Goal: Task Accomplishment & Management: Use online tool/utility

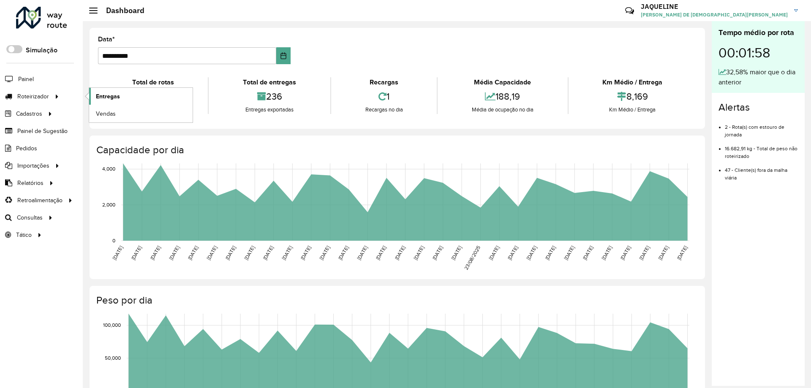
click at [136, 98] on link "Entregas" at bounding box center [141, 96] width 104 height 17
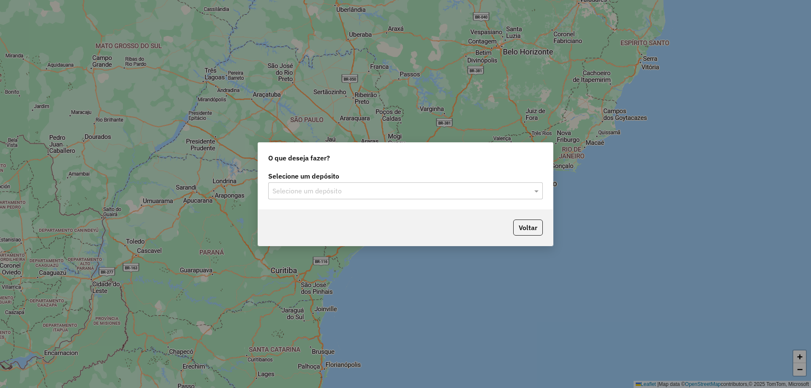
click at [384, 206] on div "Selecione um depósito Selecione um depósito" at bounding box center [405, 190] width 295 height 40
click at [358, 190] on input "text" at bounding box center [397, 191] width 249 height 10
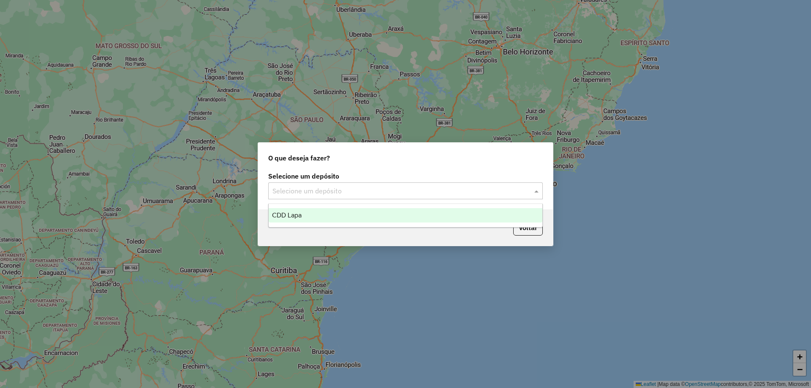
click at [328, 220] on div "CDD Lapa" at bounding box center [406, 215] width 274 height 14
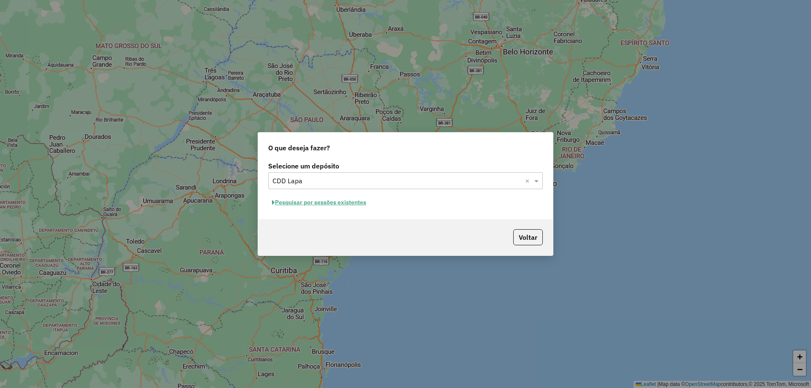
click at [330, 206] on button "Pesquisar por sessões existentes" at bounding box center [319, 202] width 102 height 13
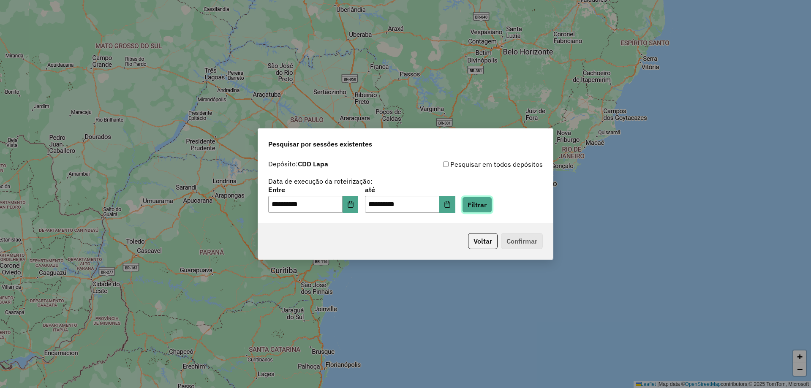
click at [475, 211] on button "Filtrar" at bounding box center [477, 205] width 30 height 16
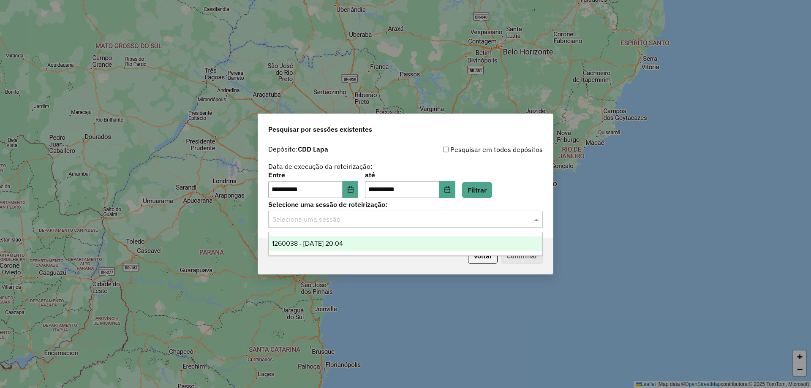
click at [372, 219] on input "text" at bounding box center [397, 220] width 249 height 10
click at [331, 245] on span "1260038 - [DATE] 20:04" at bounding box center [307, 243] width 71 height 7
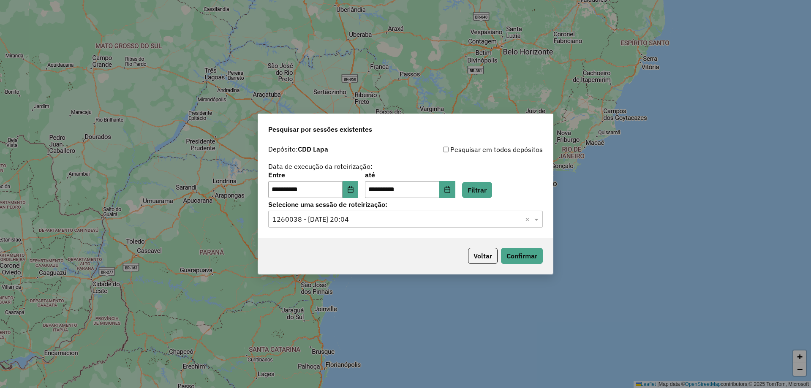
click at [332, 243] on div "Voltar Confirmar" at bounding box center [405, 256] width 295 height 36
click at [513, 251] on button "Confirmar" at bounding box center [522, 256] width 42 height 16
